Goal: Navigation & Orientation: Find specific page/section

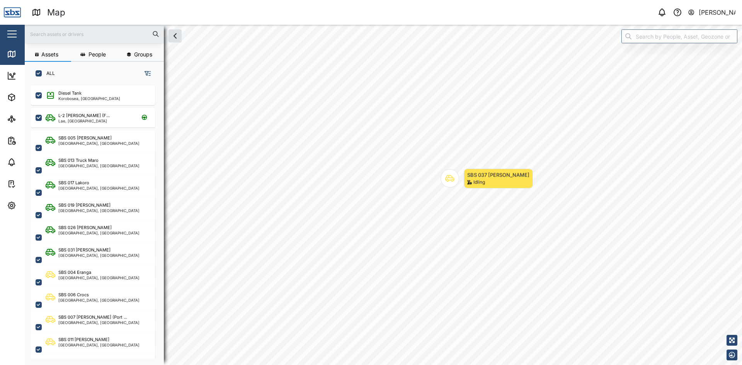
scroll to position [271, 121]
